Goal: Task Accomplishment & Management: Complete application form

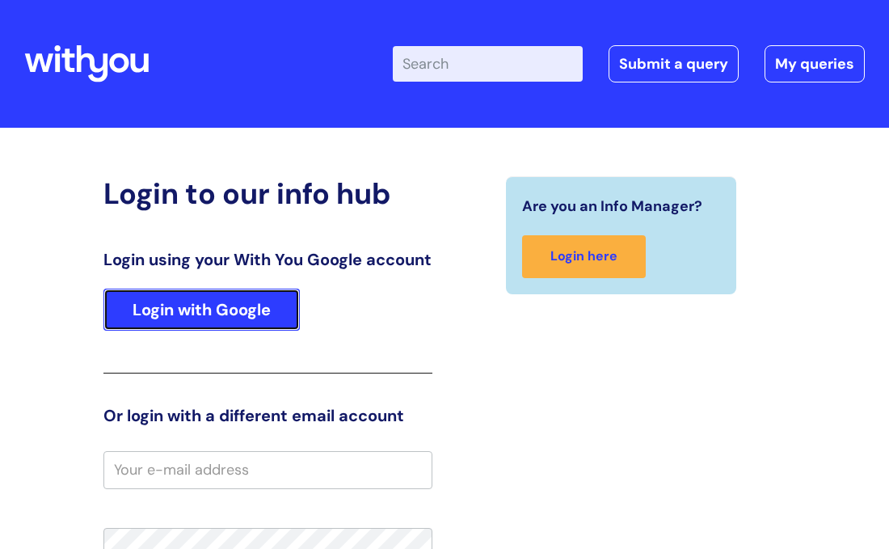
click at [194, 324] on link "Login with Google" at bounding box center [201, 310] width 196 height 42
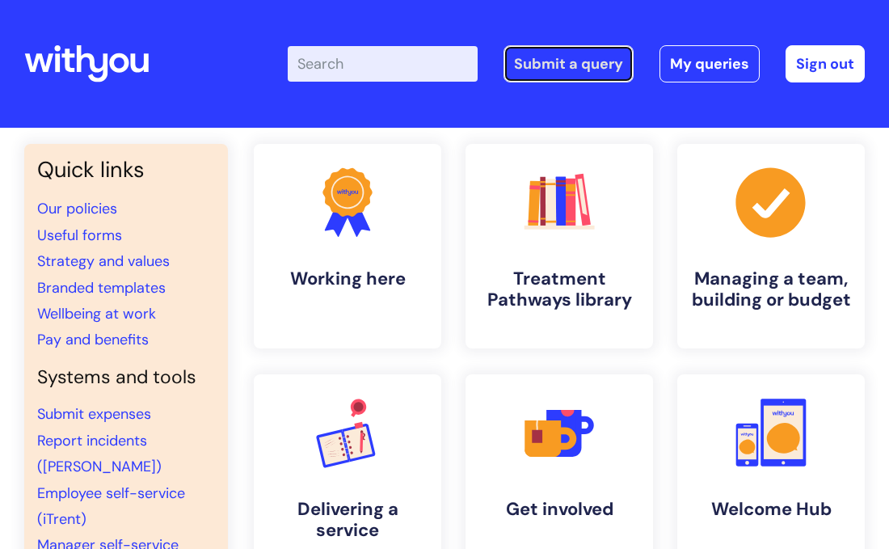
click at [566, 61] on link "Submit a query" at bounding box center [568, 63] width 130 height 37
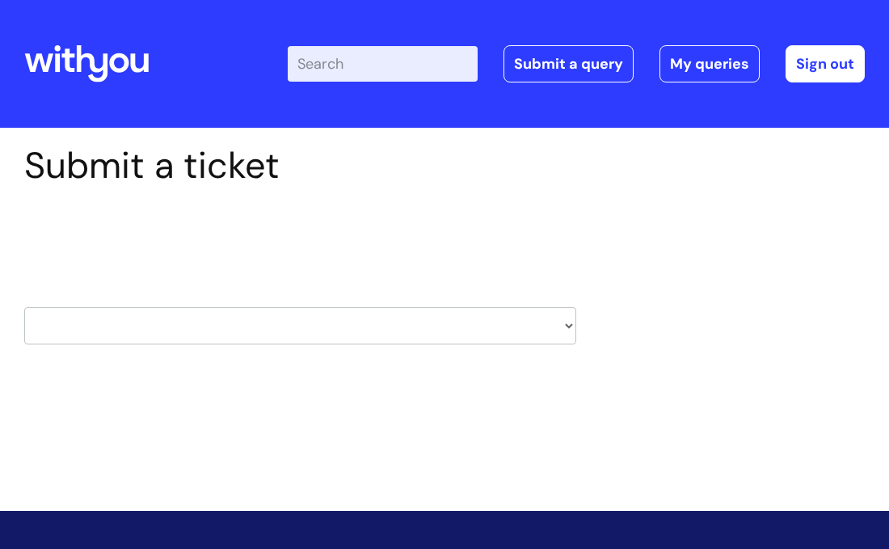
click at [571, 326] on select "HR / People IT and Support Clinical Drug Alerts Finance Accounts Data Support T…" at bounding box center [300, 325] width 552 height 37
select select "it_and_support"
click at [24, 307] on select "HR / People IT and Support Clinical Drug Alerts Finance Accounts Data Support T…" at bounding box center [300, 325] width 552 height 37
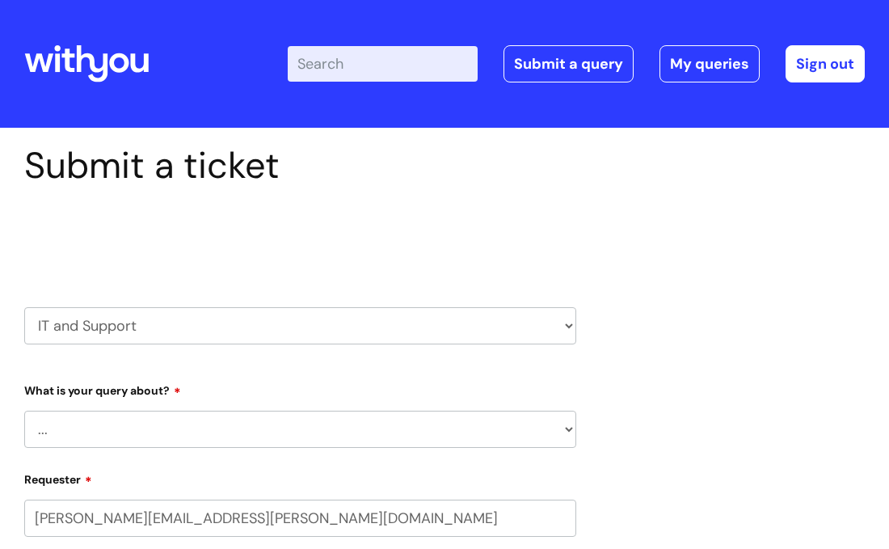
select select "80004418200"
click at [573, 427] on select "... Mobile Phone Reset & MFA Accounts, Starters and Leavers IT Hardware issue I…" at bounding box center [300, 429] width 552 height 37
select select "IT Hardware issue"
click at [24, 411] on select "... Mobile Phone Reset & MFA Accounts, Starters and Leavers IT Hardware issue I…" at bounding box center [300, 429] width 552 height 37
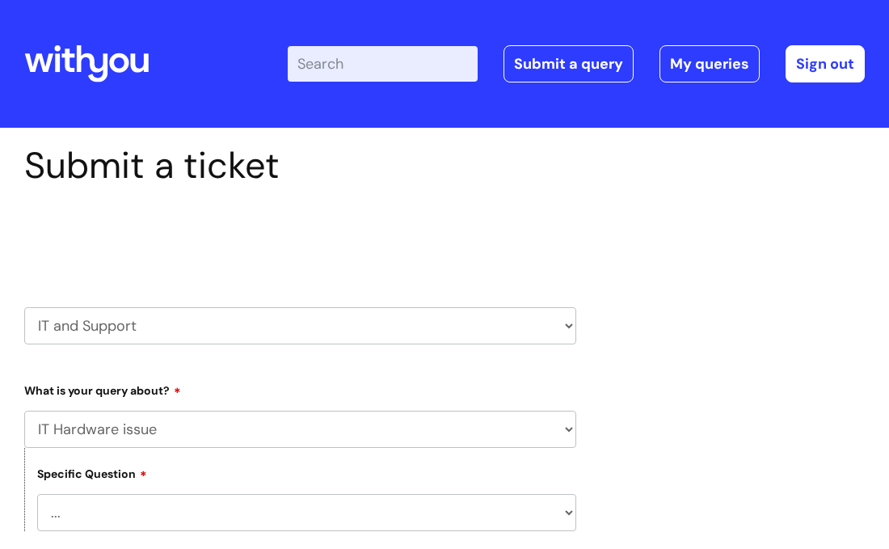
click at [570, 511] on select "... I need a new or replacement ... I’m waiting for new or replacement hardware…" at bounding box center [306, 512] width 539 height 37
click at [37, 494] on select "... I need a new or replacement ... I’m waiting for new or replacement hardware…" at bounding box center [306, 512] width 539 height 37
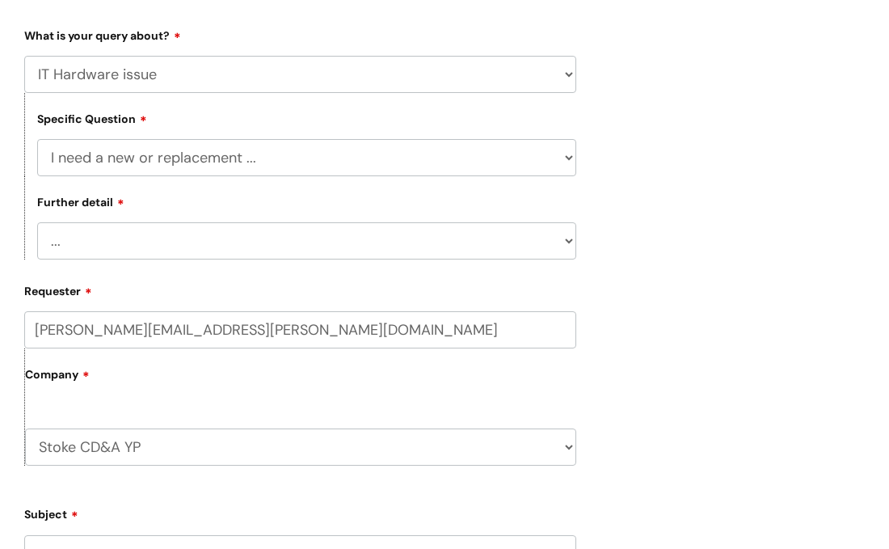
scroll to position [356, 0]
click at [571, 239] on select "... Another sort of cable Anything else Monitor Mouse/keyboard Port replicator …" at bounding box center [306, 239] width 539 height 37
click at [573, 158] on select "... I need a new or replacement ... I’m waiting for new or replacement hardware…" at bounding box center [306, 156] width 539 height 37
select select "Problem with Laptop or Chromebook"
click at [37, 138] on select "... I need a new or replacement ... I’m waiting for new or replacement hardware…" at bounding box center [306, 156] width 539 height 37
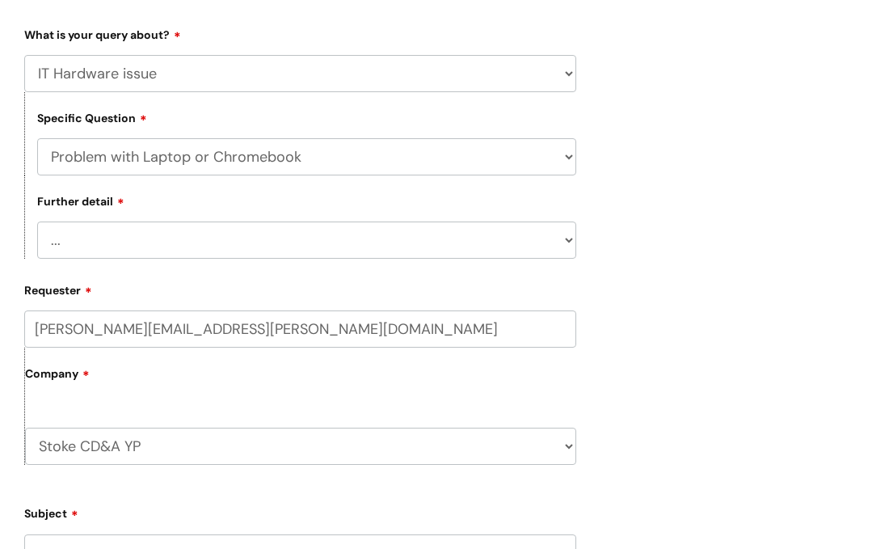
click at [570, 239] on select "... I’ve no sound / microphone I’ve got no internet or wifi I’ve got no camera …" at bounding box center [306, 239] width 539 height 37
click at [37, 222] on select "... I’ve no sound / microphone I’ve got no internet or wifi I’ve got no camera …" at bounding box center [306, 239] width 539 height 37
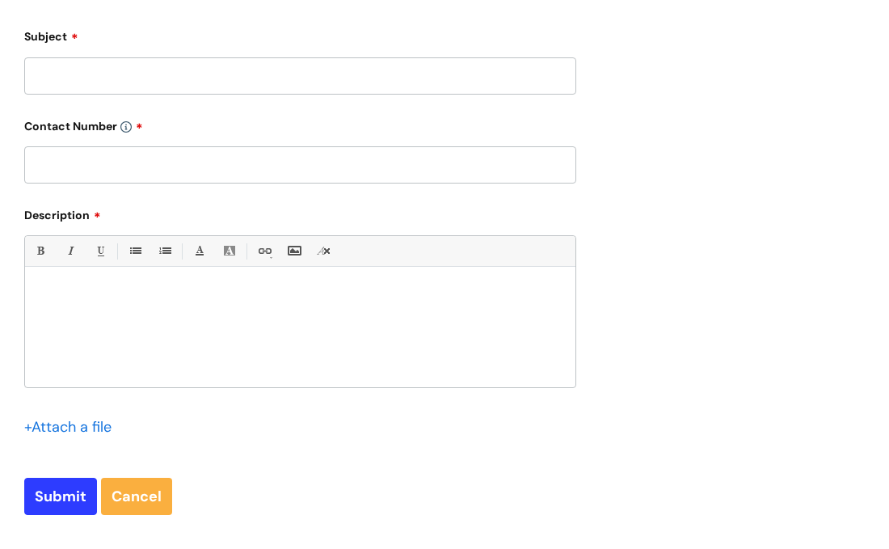
scroll to position [834, 0]
click at [241, 74] on input "Subject" at bounding box center [300, 74] width 552 height 37
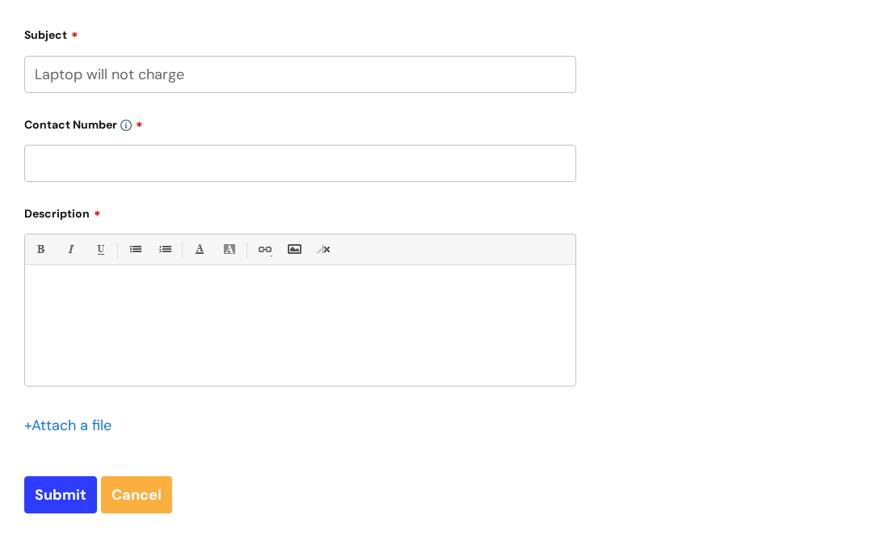
type input "Laptop will not charge"
click at [201, 163] on input "text" at bounding box center [300, 163] width 552 height 37
type input "07890910136"
click at [156, 285] on div at bounding box center [300, 330] width 550 height 112
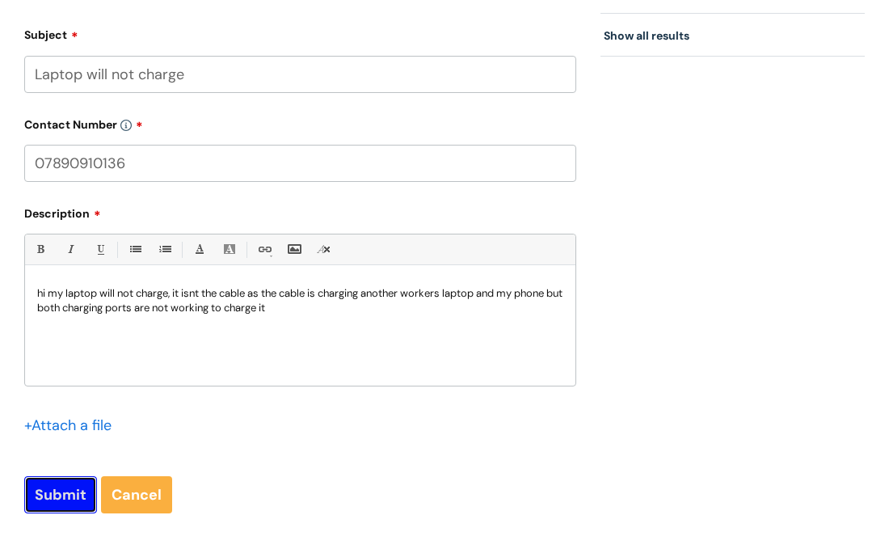
click at [54, 500] on input "Submit" at bounding box center [60, 494] width 73 height 37
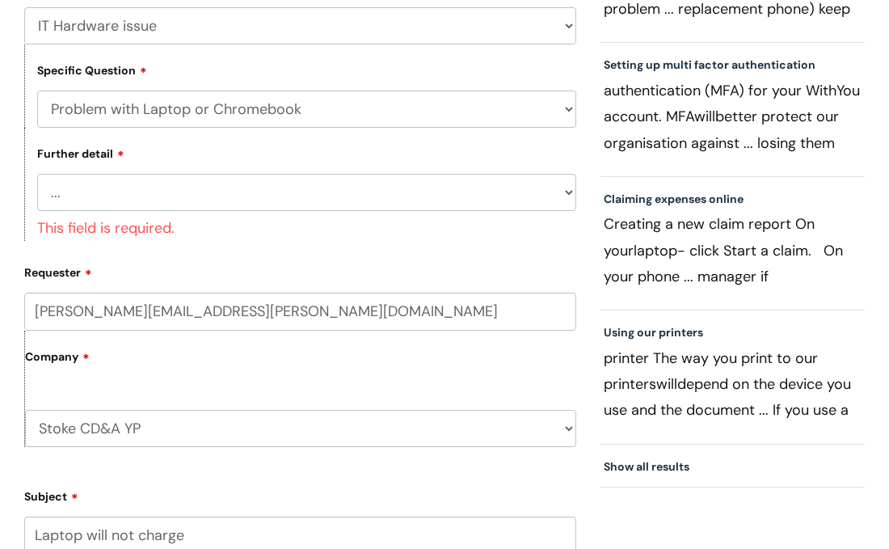
scroll to position [401, 0]
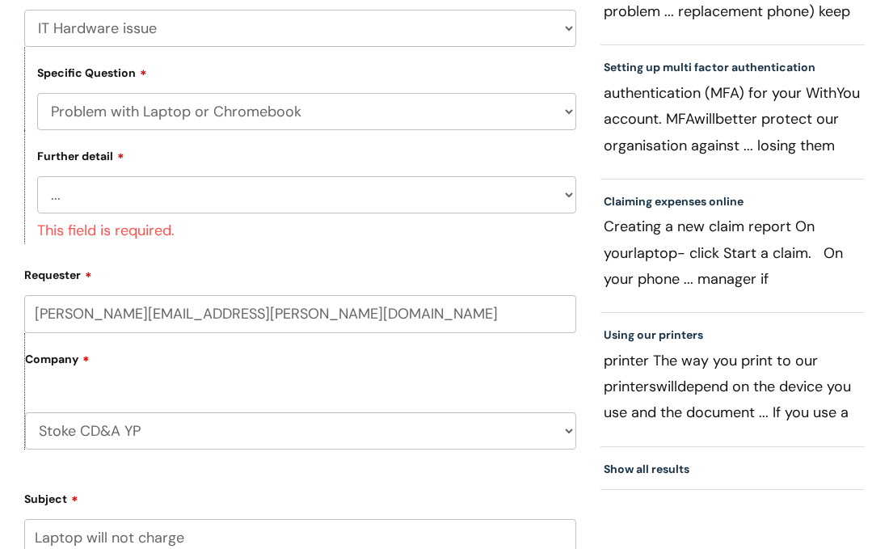
click at [571, 194] on select "... I’ve no sound / microphone I’ve got no internet or wifi I’ve got no camera …" at bounding box center [306, 194] width 539 height 37
select select "I’ve got a display issue"
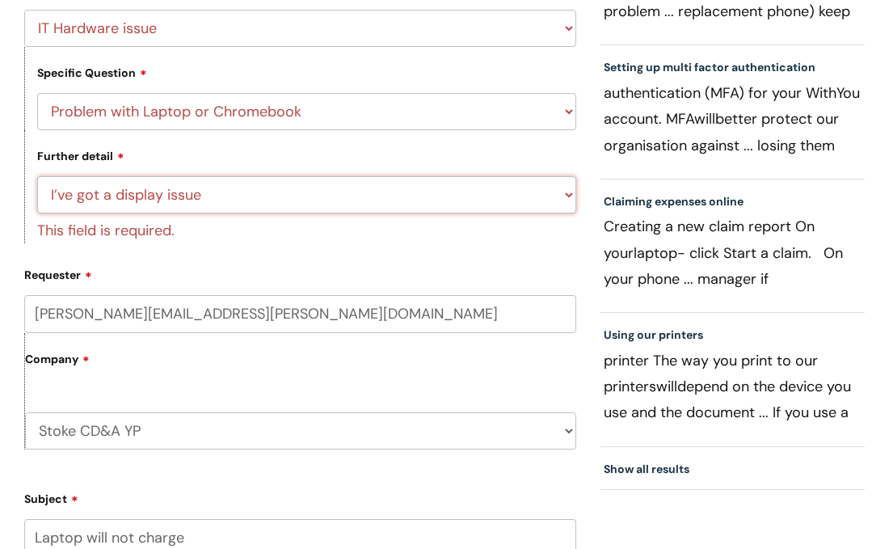
click at [37, 176] on select "... I’ve no sound / microphone I’ve got no internet or wifi I’ve got no camera …" at bounding box center [306, 194] width 539 height 37
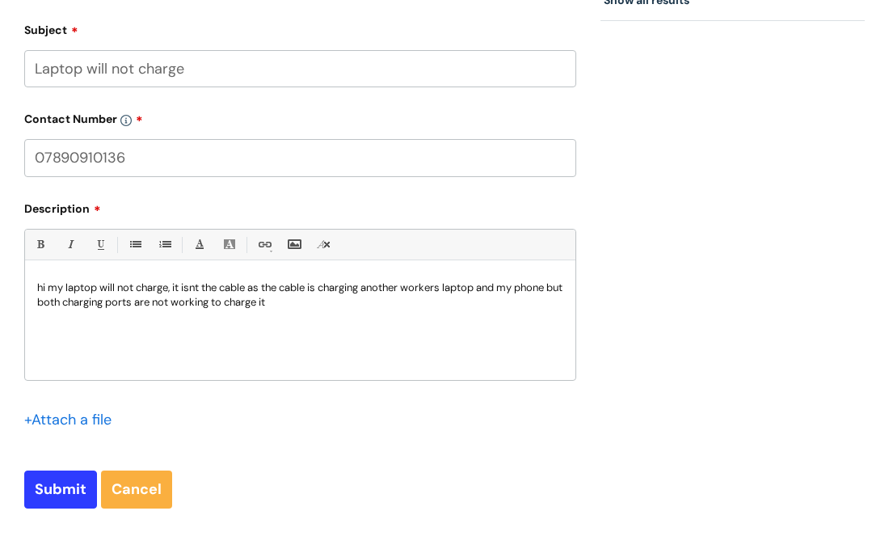
scroll to position [871, 0]
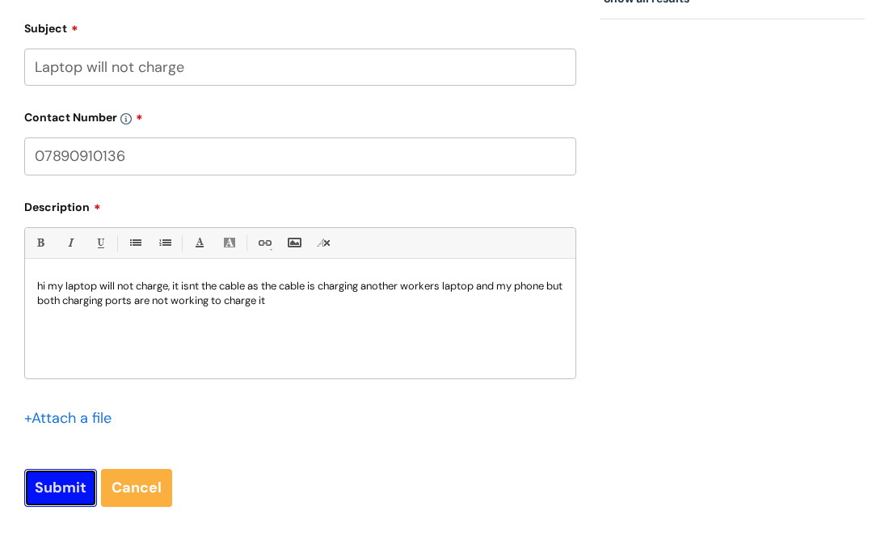
click at [48, 499] on input "Submit" at bounding box center [60, 487] width 73 height 37
type input "Please Wait..."
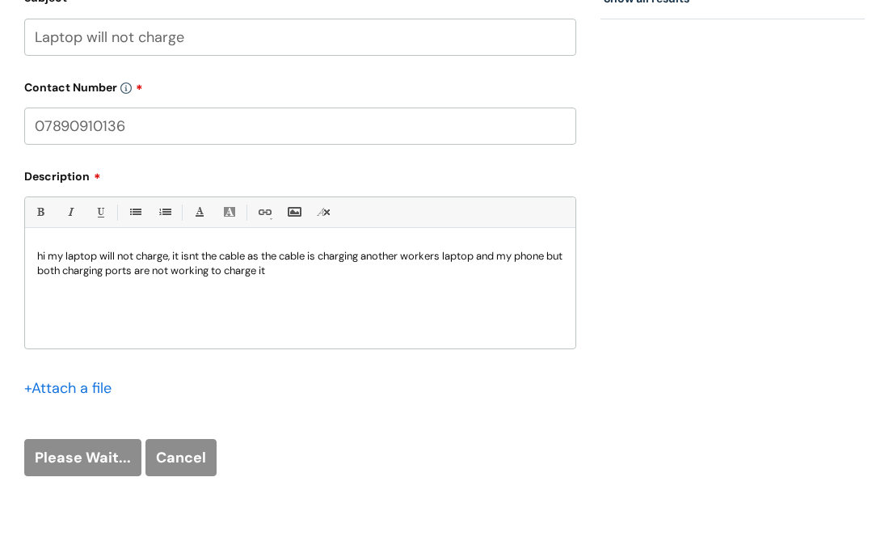
scroll to position [840, 0]
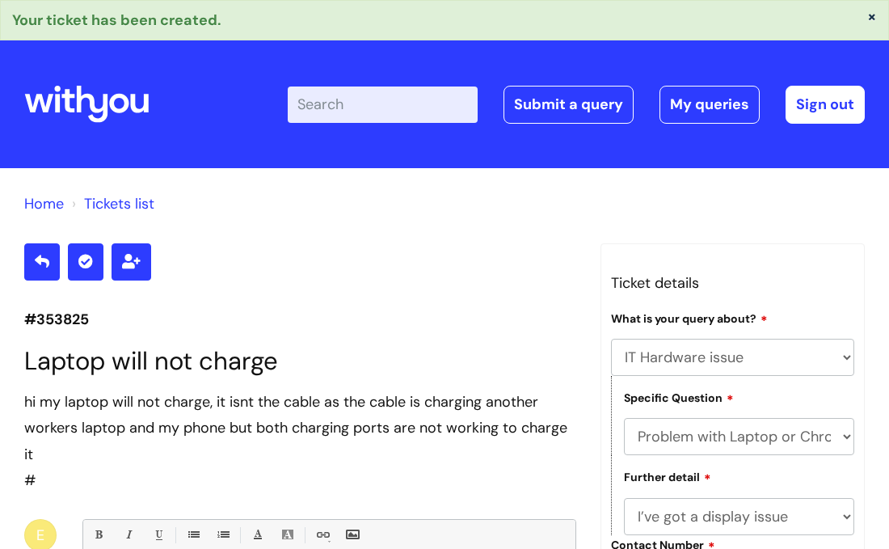
select select "IT Hardware issue"
select select "Problem with Laptop or Chromebook"
select select "I’ve got a display issue"
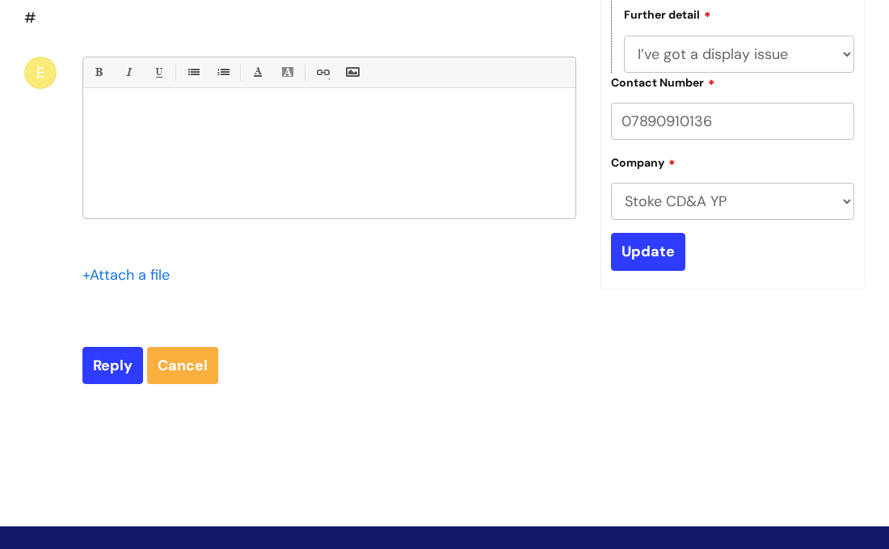
scroll to position [463, 0]
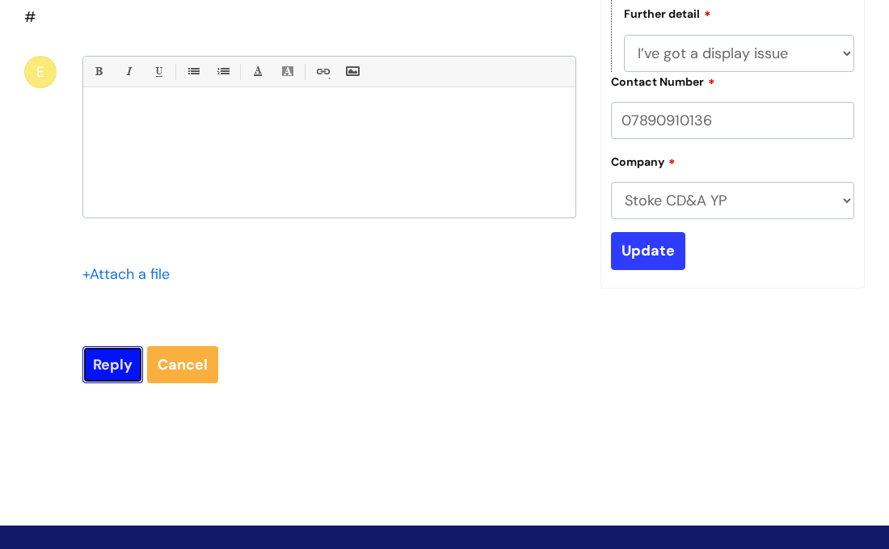
click at [112, 356] on input "Reply" at bounding box center [112, 364] width 61 height 37
type input "Please Wait..."
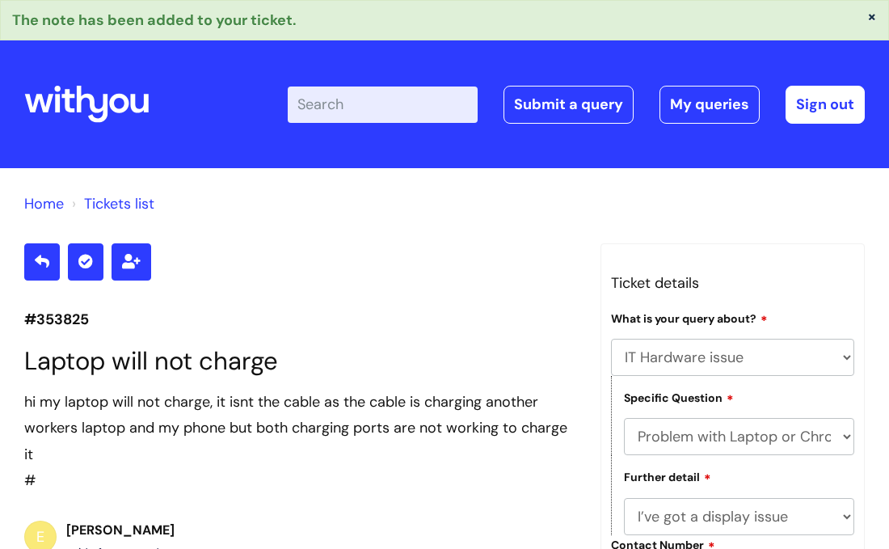
select select "IT Hardware issue"
select select "Problem with Laptop or Chromebook"
select select "I’ve got a display issue"
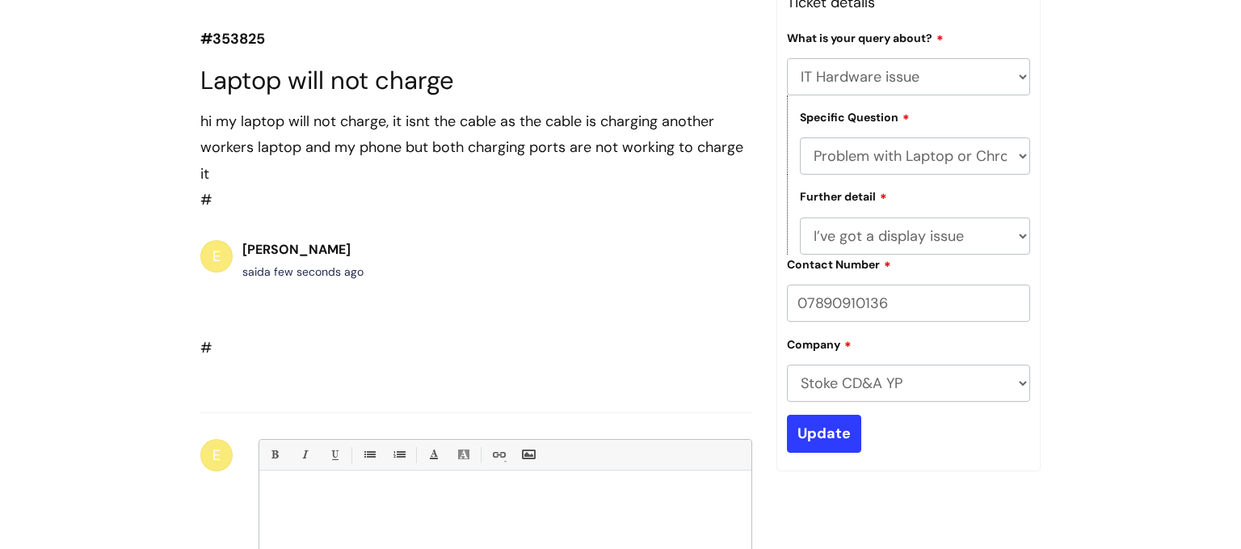
scroll to position [255, 0]
